Goal: Task Accomplishment & Management: Complete application form

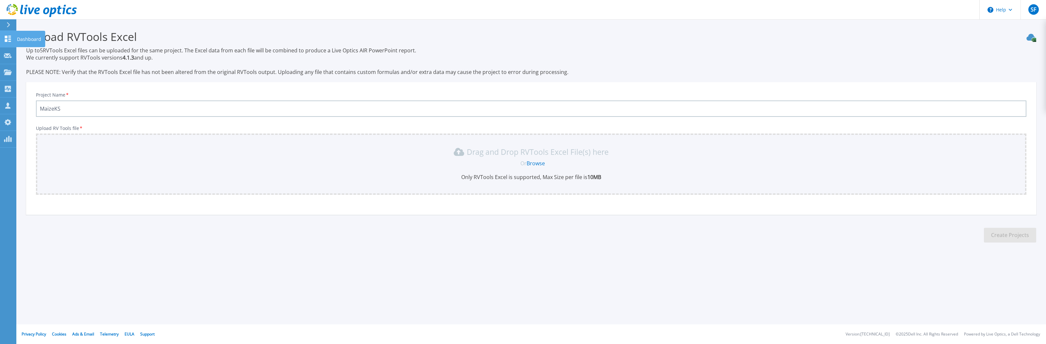
click at [7, 40] on icon at bounding box center [8, 39] width 6 height 6
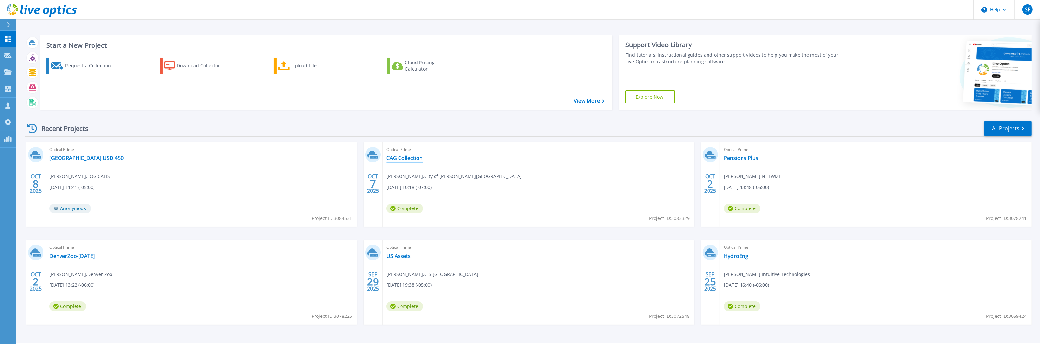
click at [414, 161] on link "CAG Collection" at bounding box center [404, 158] width 36 height 7
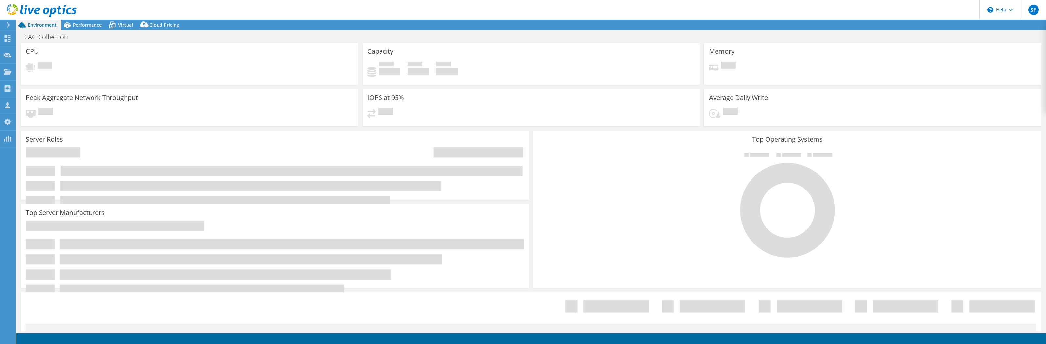
select select "USD"
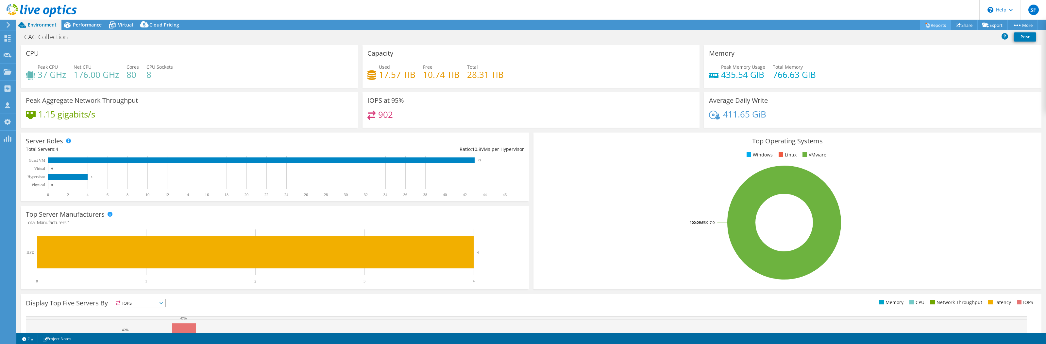
click at [942, 25] on link "Reports" at bounding box center [935, 25] width 31 height 10
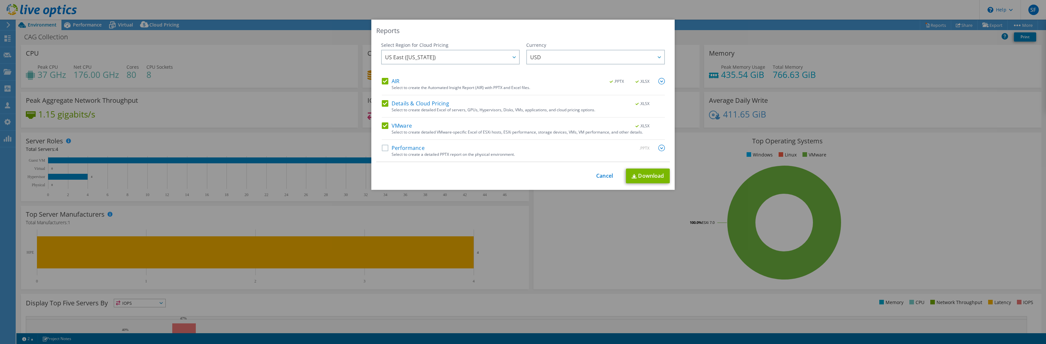
drag, startPoint x: 408, startPoint y: 146, endPoint x: 452, endPoint y: 149, distance: 44.3
click at [409, 146] on label "Performance" at bounding box center [403, 148] width 43 height 7
click at [0, 0] on input "Performance" at bounding box center [0, 0] width 0 height 0
click at [640, 177] on link "Download" at bounding box center [648, 175] width 44 height 15
click at [600, 178] on link "Cancel" at bounding box center [604, 176] width 17 height 6
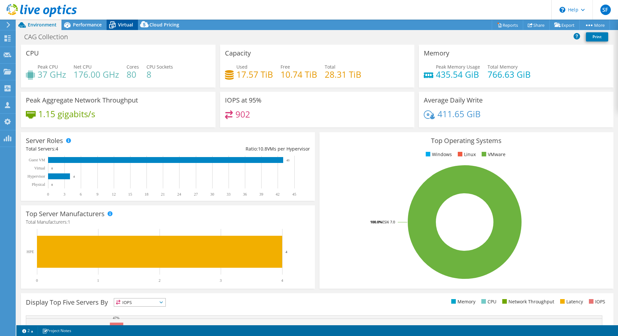
click at [124, 26] on span "Virtual" at bounding box center [125, 25] width 15 height 6
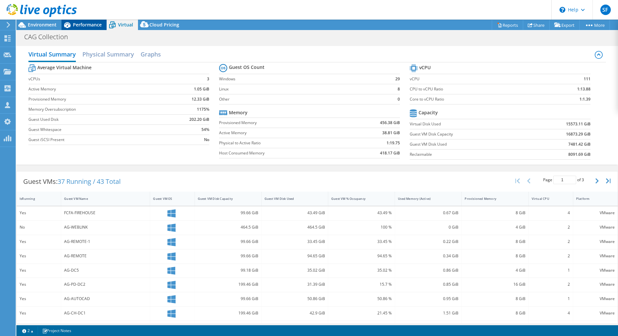
click at [84, 26] on span "Performance" at bounding box center [87, 25] width 29 height 6
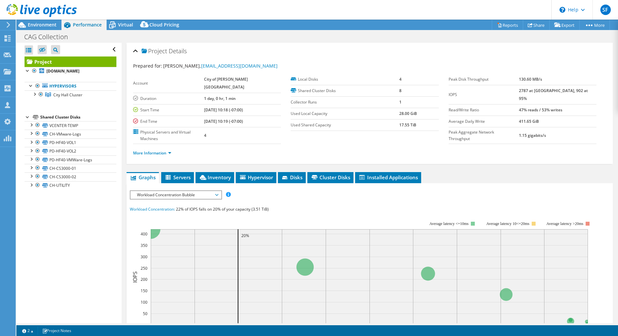
click at [145, 150] on li "More Information" at bounding box center [154, 153] width 42 height 7
click at [146, 150] on link "More Information" at bounding box center [152, 153] width 38 height 6
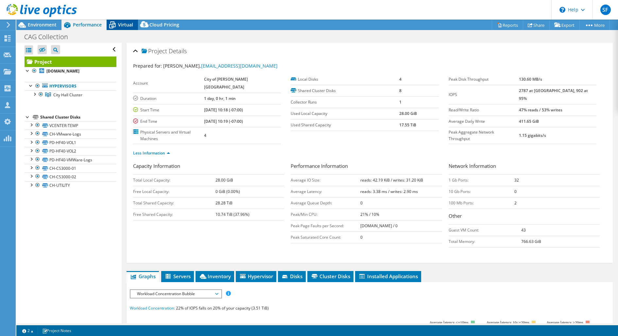
click at [122, 28] on div "Virtual" at bounding box center [122, 25] width 31 height 10
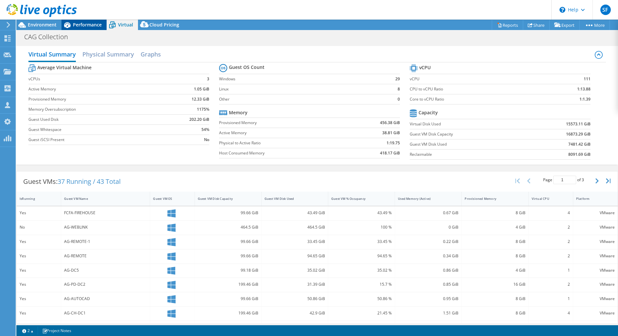
click at [87, 27] on span "Performance" at bounding box center [87, 25] width 29 height 6
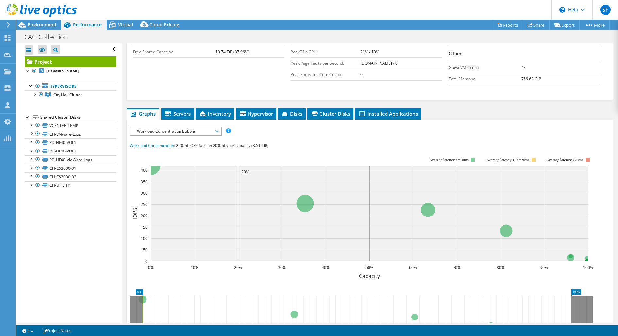
scroll to position [138, 0]
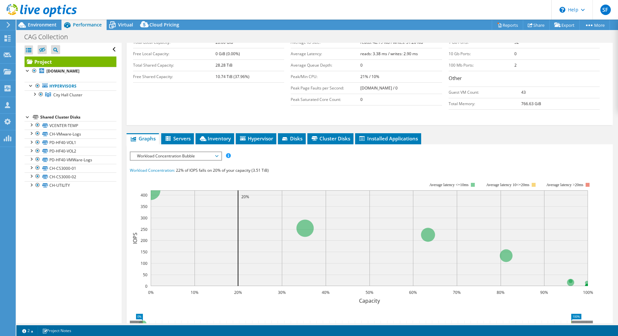
click at [218, 152] on span "Workload Concentration Bubble" at bounding box center [175, 156] width 91 height 8
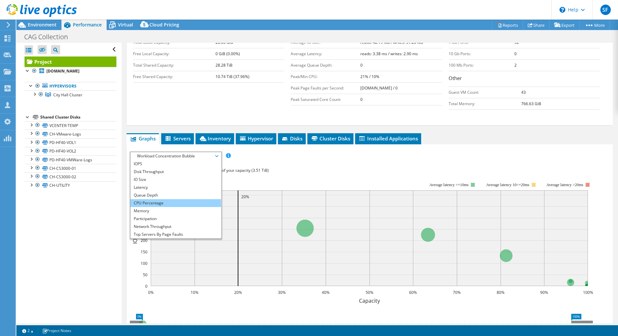
click at [204, 199] on li "CPU Percentage" at bounding box center [175, 203] width 91 height 8
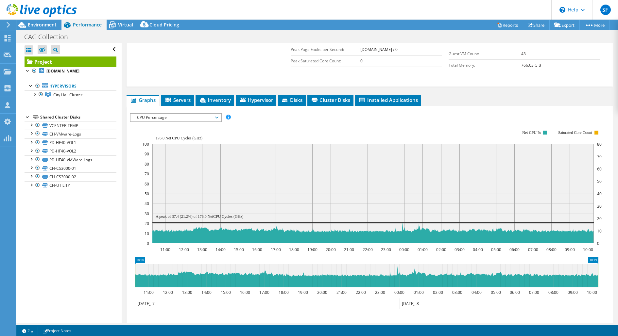
scroll to position [178, 0]
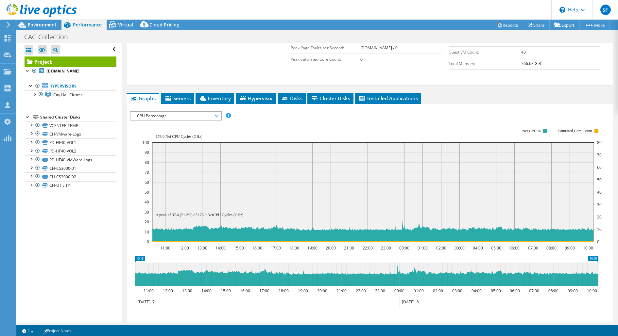
click at [204, 112] on span "CPU Percentage" at bounding box center [176, 116] width 84 height 8
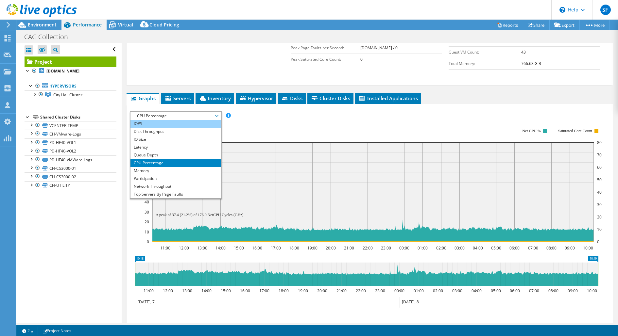
click at [202, 120] on li "IOPS" at bounding box center [175, 124] width 91 height 8
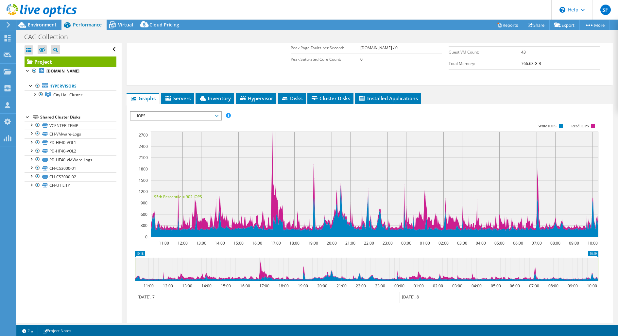
scroll to position [180, 0]
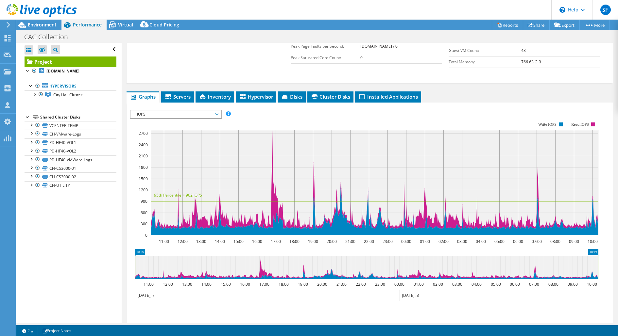
click at [207, 111] on span "IOPS" at bounding box center [176, 115] width 84 height 8
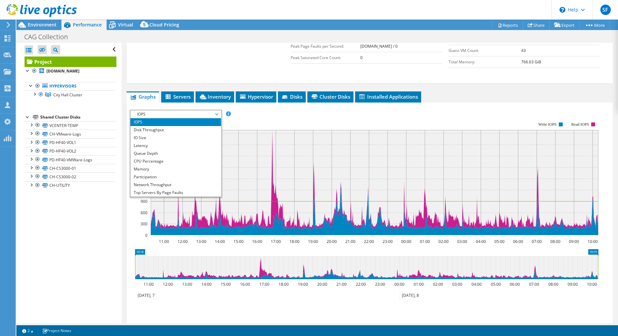
scroll to position [23, 0]
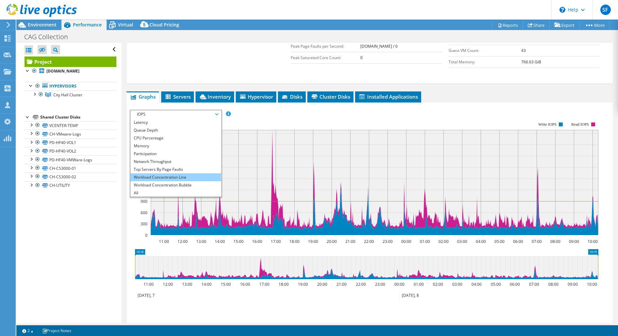
click at [200, 174] on li "Workload Concentration Line" at bounding box center [175, 178] width 91 height 8
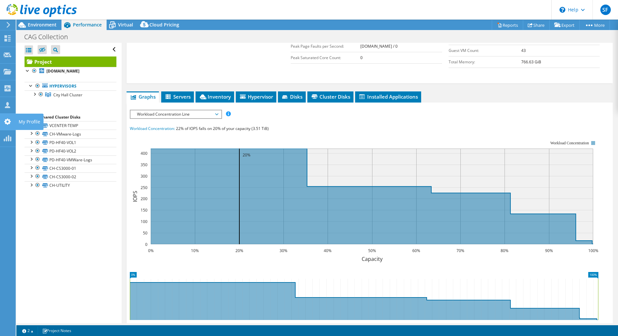
click at [4, 120] on icon at bounding box center [8, 122] width 8 height 6
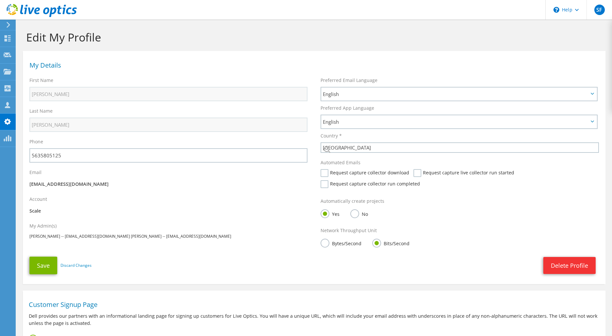
select select "224"
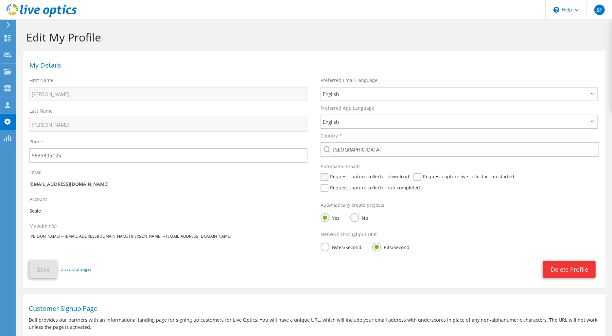
click at [327, 176] on label "Request capture collector download" at bounding box center [364, 177] width 89 height 8
click at [0, 0] on input "Request capture collector download" at bounding box center [0, 0] width 0 height 0
click at [326, 186] on label "Request capture collector run completed" at bounding box center [369, 188] width 99 height 8
click at [0, 0] on input "Request capture collector run completed" at bounding box center [0, 0] width 0 height 0
click at [414, 177] on label "Request capture live collector run started" at bounding box center [463, 177] width 101 height 8
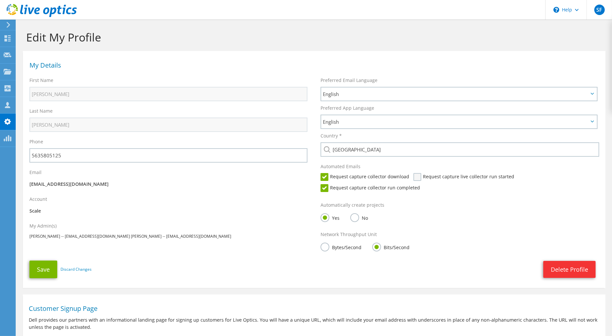
click at [0, 0] on input "Request capture live collector run started" at bounding box center [0, 0] width 0 height 0
click at [38, 271] on button "Save" at bounding box center [43, 270] width 28 height 18
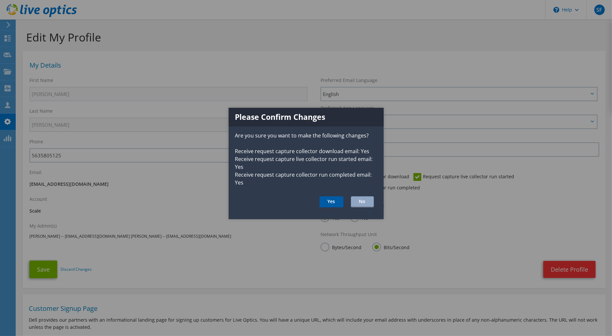
click at [331, 197] on button "Yes" at bounding box center [331, 202] width 24 height 11
click at [331, 202] on button "Yes" at bounding box center [331, 202] width 24 height 11
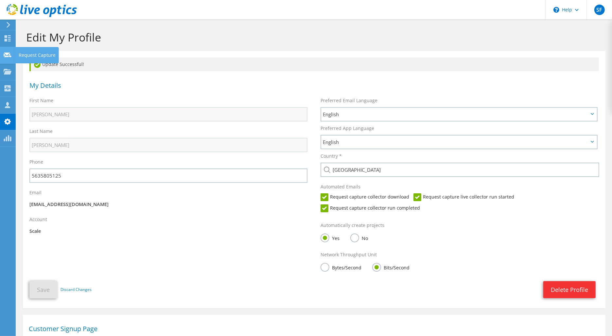
click at [9, 56] on use at bounding box center [8, 54] width 8 height 5
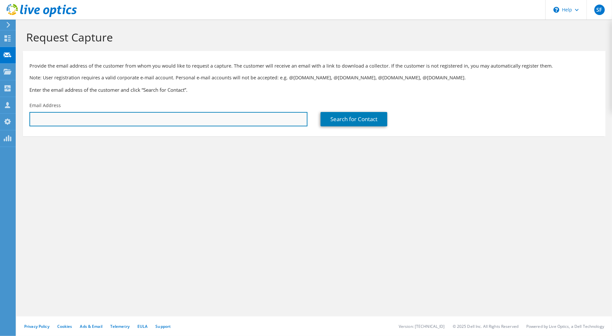
paste input "[PERSON_NAME] <[EMAIL_ADDRESS][DOMAIN_NAME]>"
drag, startPoint x: 65, startPoint y: 118, endPoint x: 3, endPoint y: 111, distance: 62.5
click at [18, 115] on section "Request Capture Provide the email address of the customer from whom you would l…" at bounding box center [313, 94] width 595 height 149
click at [133, 120] on input "hdavis@lesolsoncompany.com>" at bounding box center [168, 119] width 278 height 14
type input "hdavis@lesolsoncompany.com"
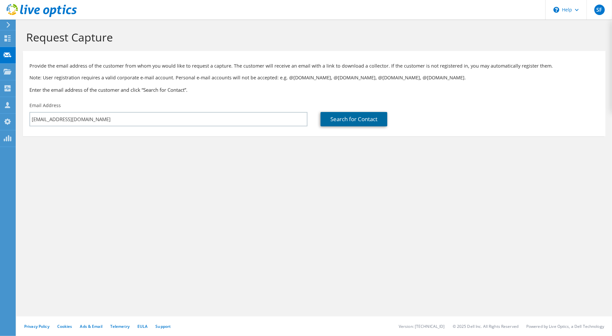
click at [363, 115] on link "Search for Contact" at bounding box center [353, 119] width 67 height 14
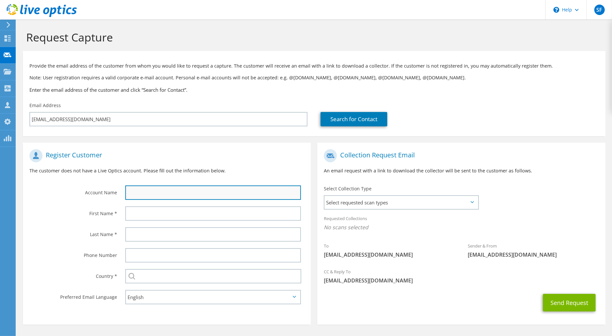
click at [244, 195] on input "text" at bounding box center [213, 193] width 176 height 14
type input "Hyrum"
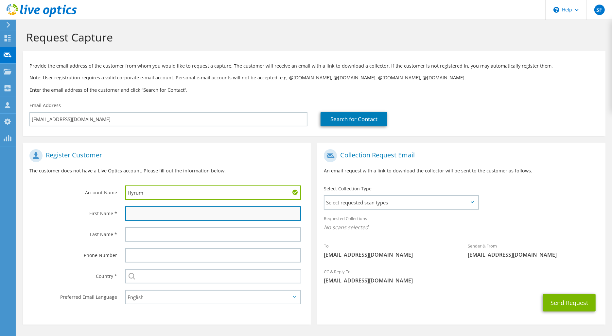
click at [257, 212] on input "text" at bounding box center [213, 214] width 176 height 14
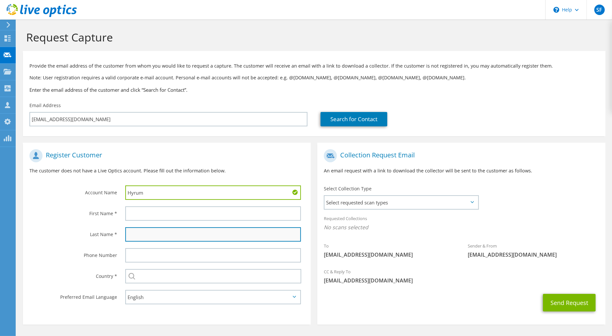
click at [164, 233] on input "text" at bounding box center [213, 235] width 176 height 14
paste input "Hyrum Davis <hdavis@lesolsoncompany.com>"
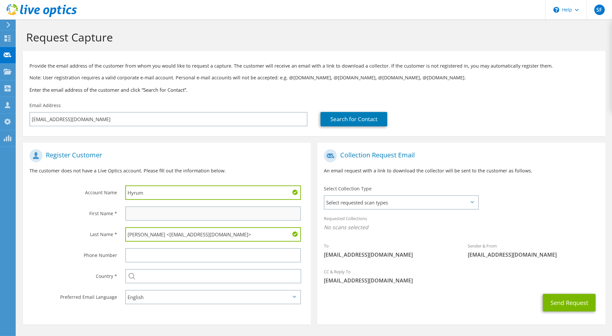
type input "Hyrum Davis <hdavis@lesolsoncompany.com>"
click at [156, 213] on input "text" at bounding box center [213, 214] width 176 height 14
type input "D"
type input "Hyrum"
drag, startPoint x: 242, startPoint y: 234, endPoint x: 113, endPoint y: 236, distance: 128.8
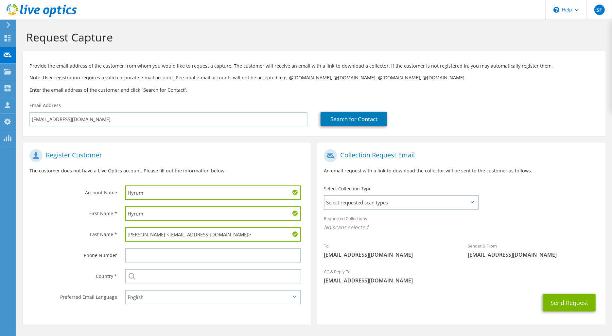
click at [113, 236] on div "Last Name * Hyrum Davis <hdavis@lesolsoncompany.com>" at bounding box center [167, 234] width 288 height 21
type input "Davis"
drag, startPoint x: 160, startPoint y: 194, endPoint x: 119, endPoint y: 194, distance: 41.2
click at [119, 194] on div "Hyrum" at bounding box center [215, 192] width 192 height 21
type input "Les Olson"
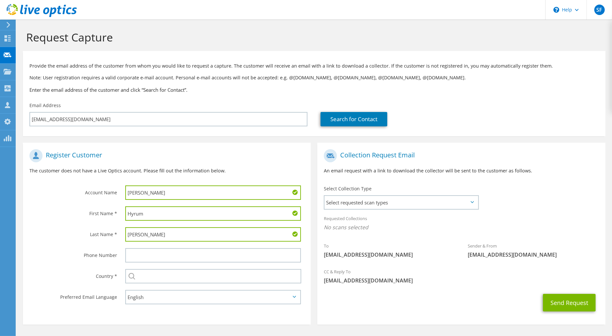
drag, startPoint x: 72, startPoint y: 191, endPoint x: 74, endPoint y: 187, distance: 4.6
click at [71, 191] on label "Account Name" at bounding box center [73, 191] width 88 height 10
click at [184, 279] on input "text" at bounding box center [213, 276] width 176 height 14
type input "United States"
type input "5635805125"
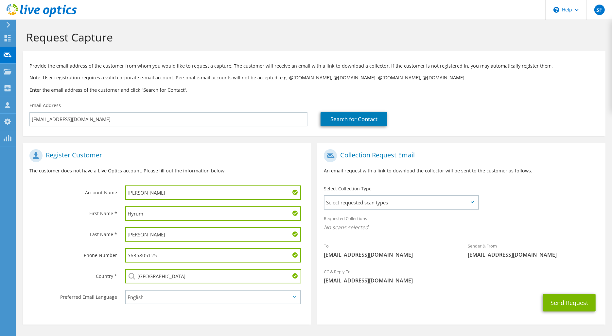
drag, startPoint x: 164, startPoint y: 259, endPoint x: 95, endPoint y: 256, distance: 68.8
click at [95, 256] on div "Phone Number 5635805125" at bounding box center [167, 255] width 288 height 21
click at [404, 205] on span "Select requested scan types" at bounding box center [400, 202] width 153 height 13
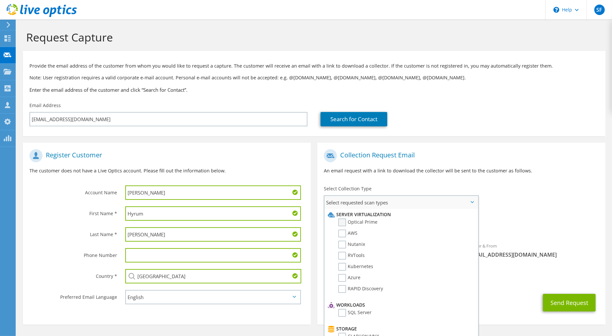
click at [351, 225] on label "Optical Prime" at bounding box center [357, 223] width 39 height 8
click at [0, 0] on input "Optical Prime" at bounding box center [0, 0] width 0 height 0
click at [567, 303] on button "Send Request" at bounding box center [569, 305] width 53 height 18
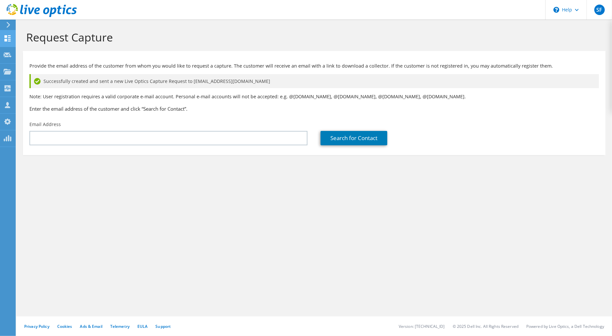
click at [9, 40] on icon at bounding box center [8, 38] width 8 height 6
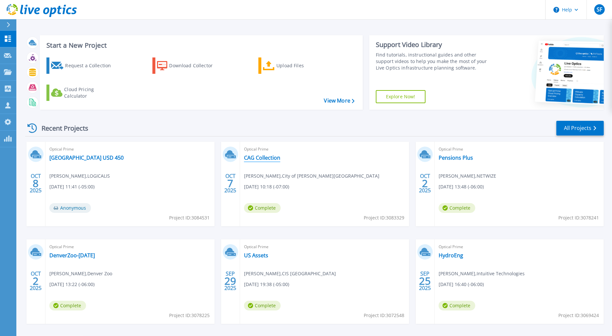
click at [266, 161] on link "CAG Collection" at bounding box center [262, 158] width 36 height 7
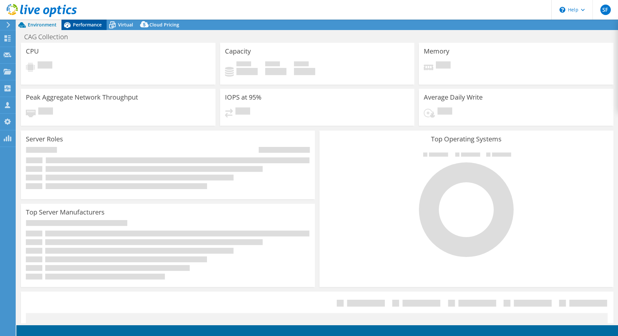
select select "USD"
